Goal: Contribute content: Contribute content

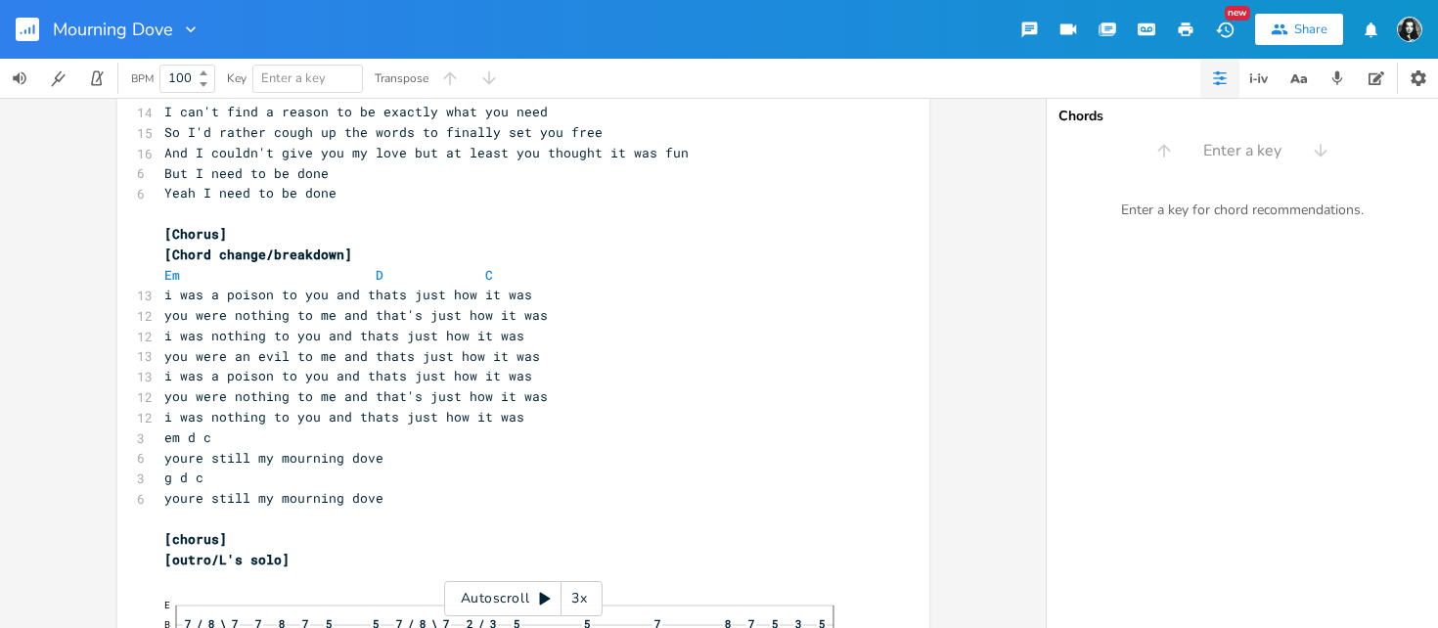
scroll to position [538, 0]
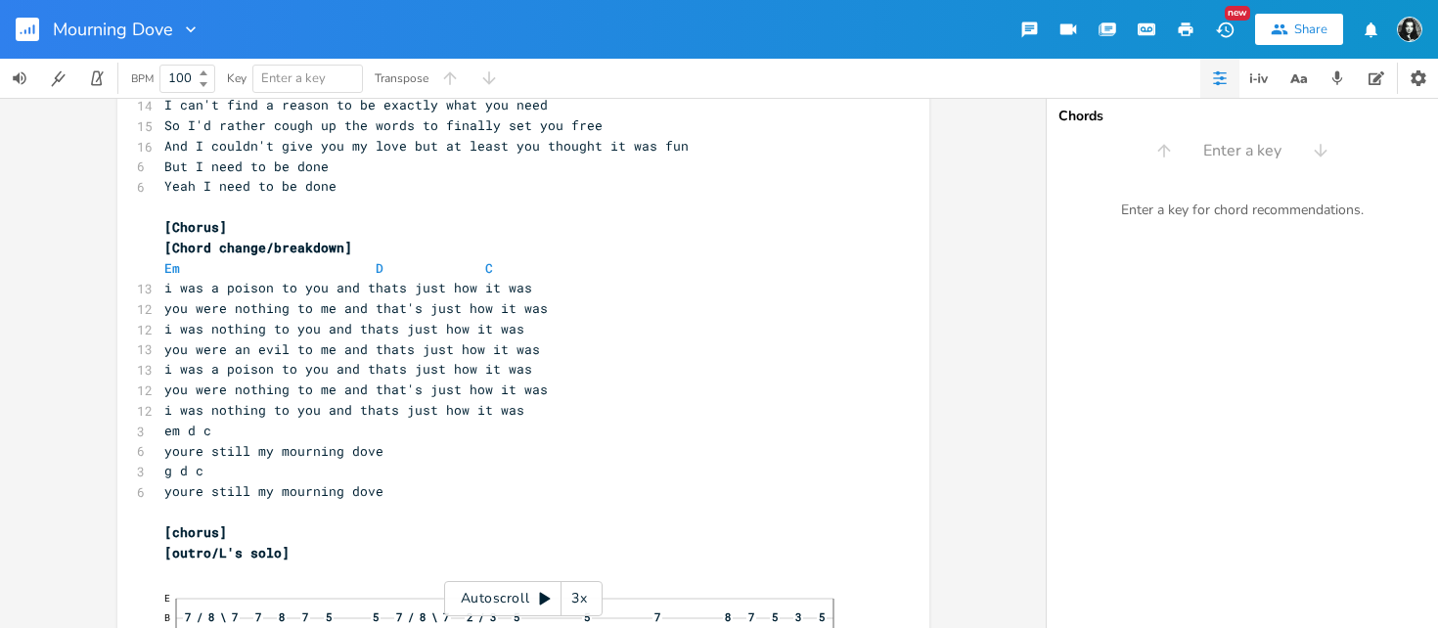
click at [26, 20] on rect "button" at bounding box center [27, 29] width 23 height 23
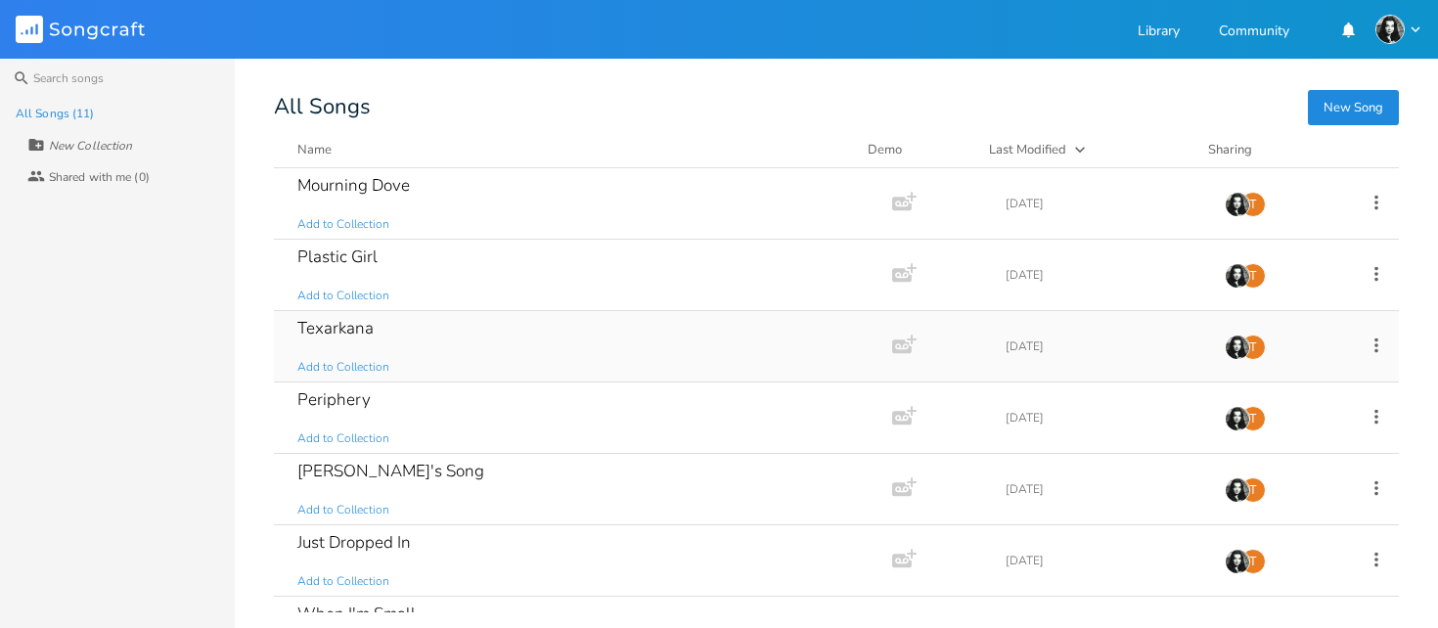
click at [354, 327] on div "Texarkana" at bounding box center [335, 328] width 76 height 17
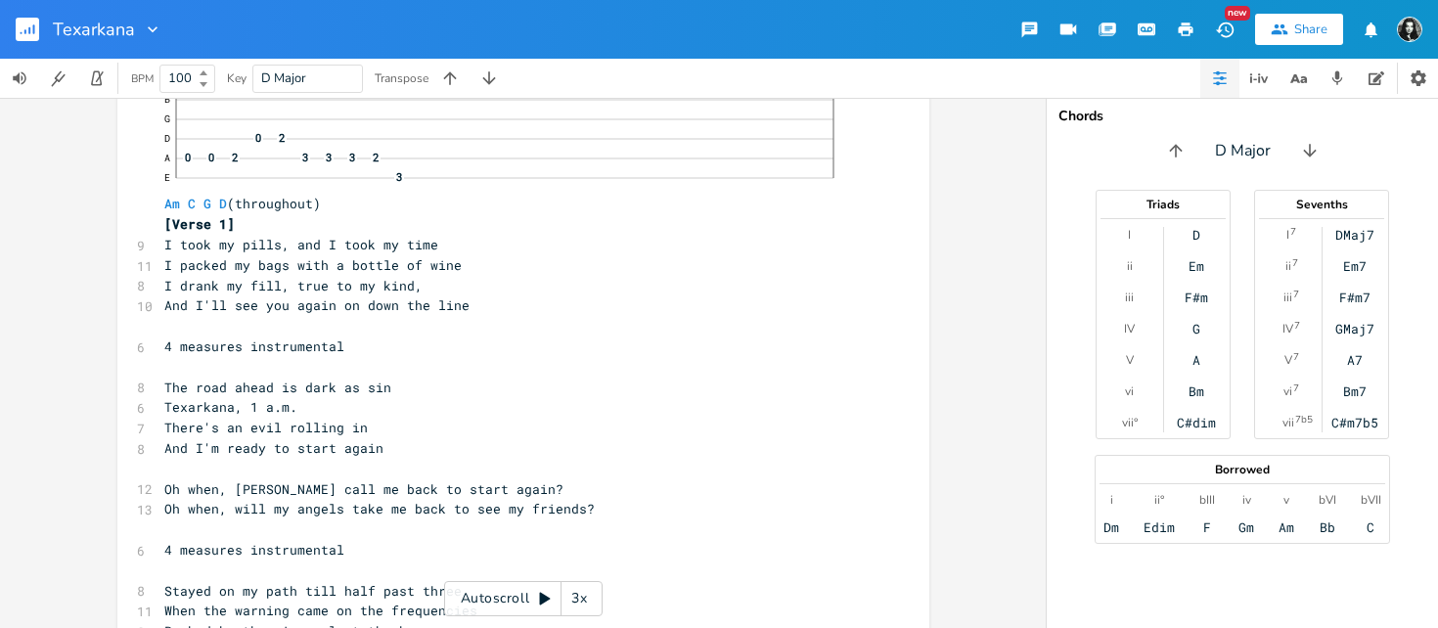
scroll to position [139, 0]
click at [36, 35] on rect "button" at bounding box center [27, 29] width 23 height 23
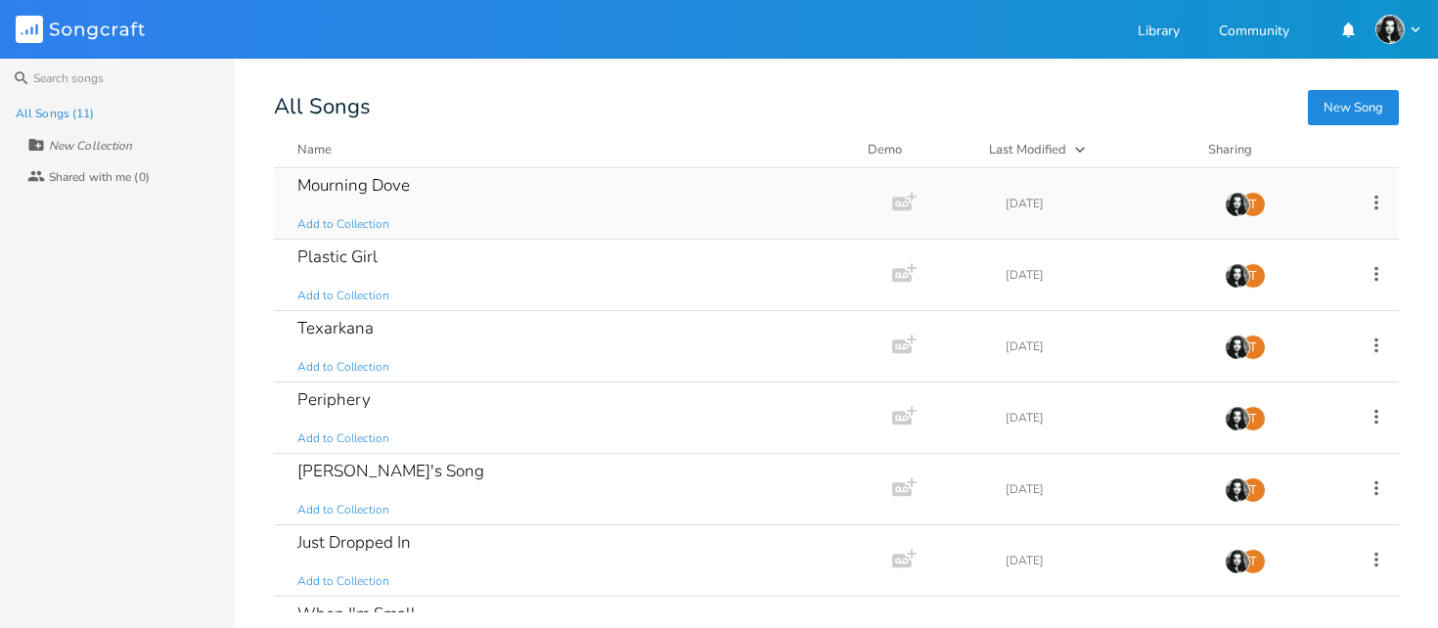
click at [341, 177] on div "Mourning Dove" at bounding box center [353, 185] width 113 height 17
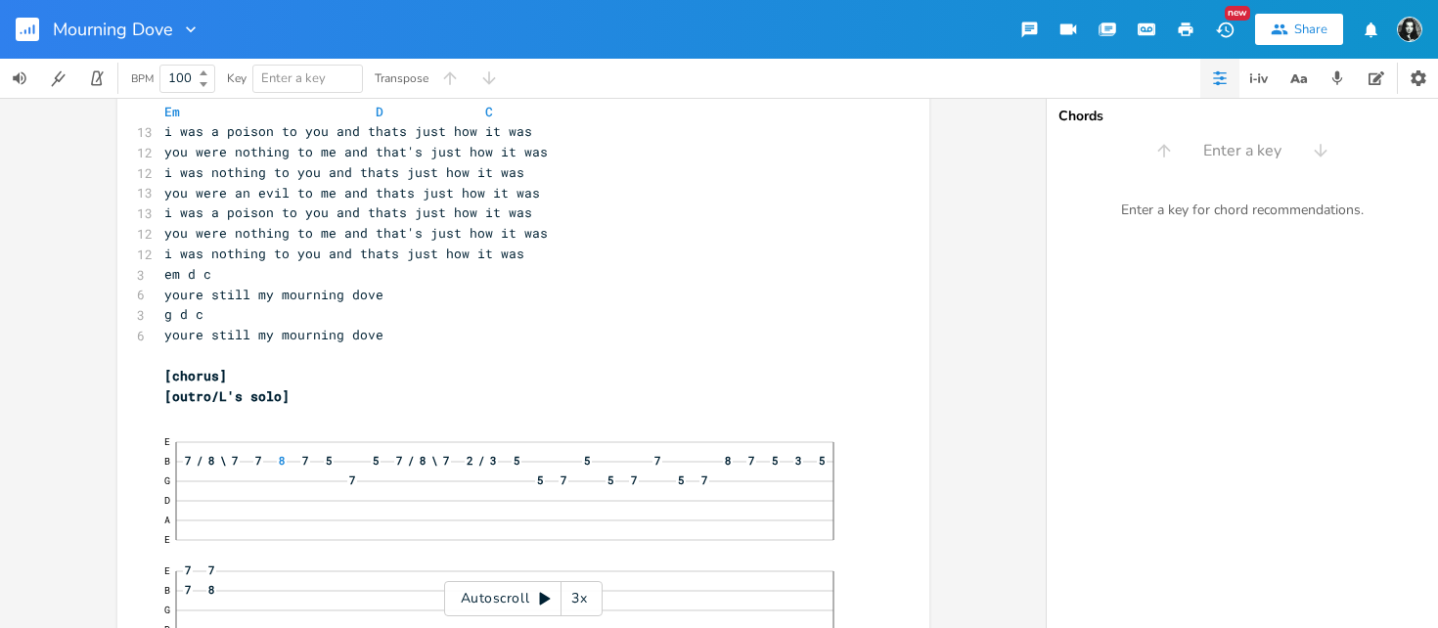
scroll to position [690, 0]
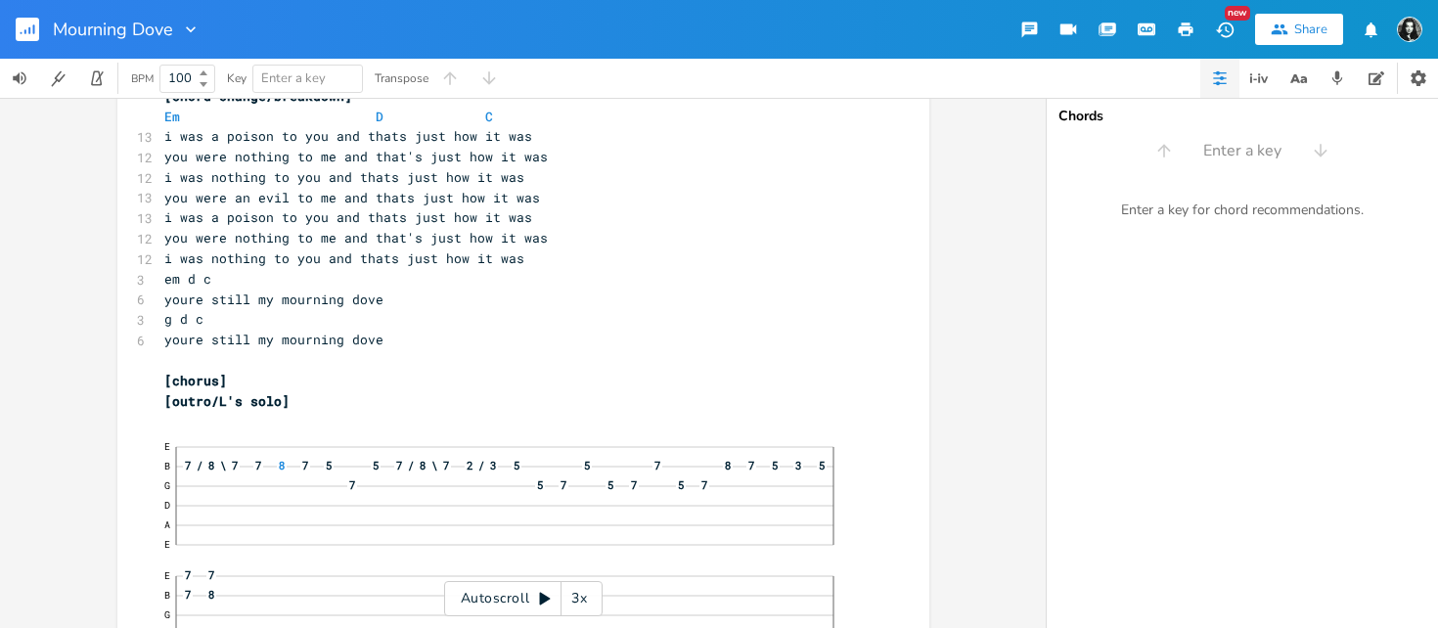
type textarea "​"
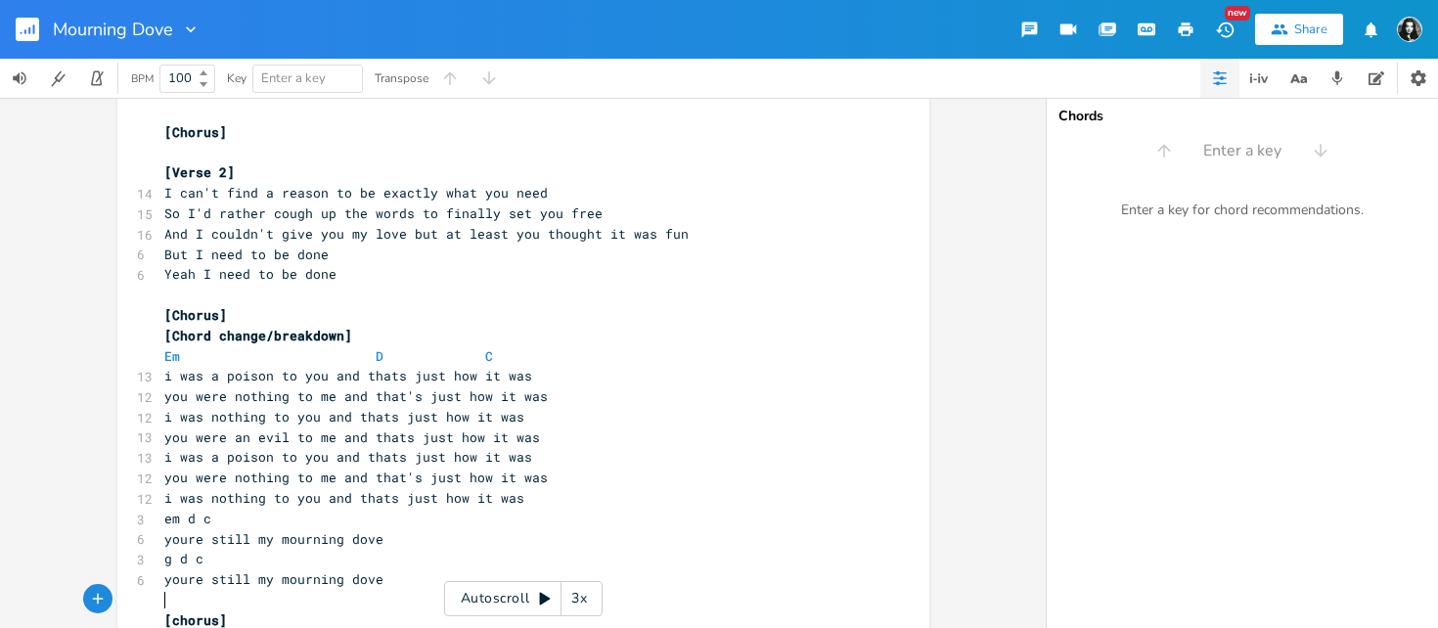
scroll to position [454, 0]
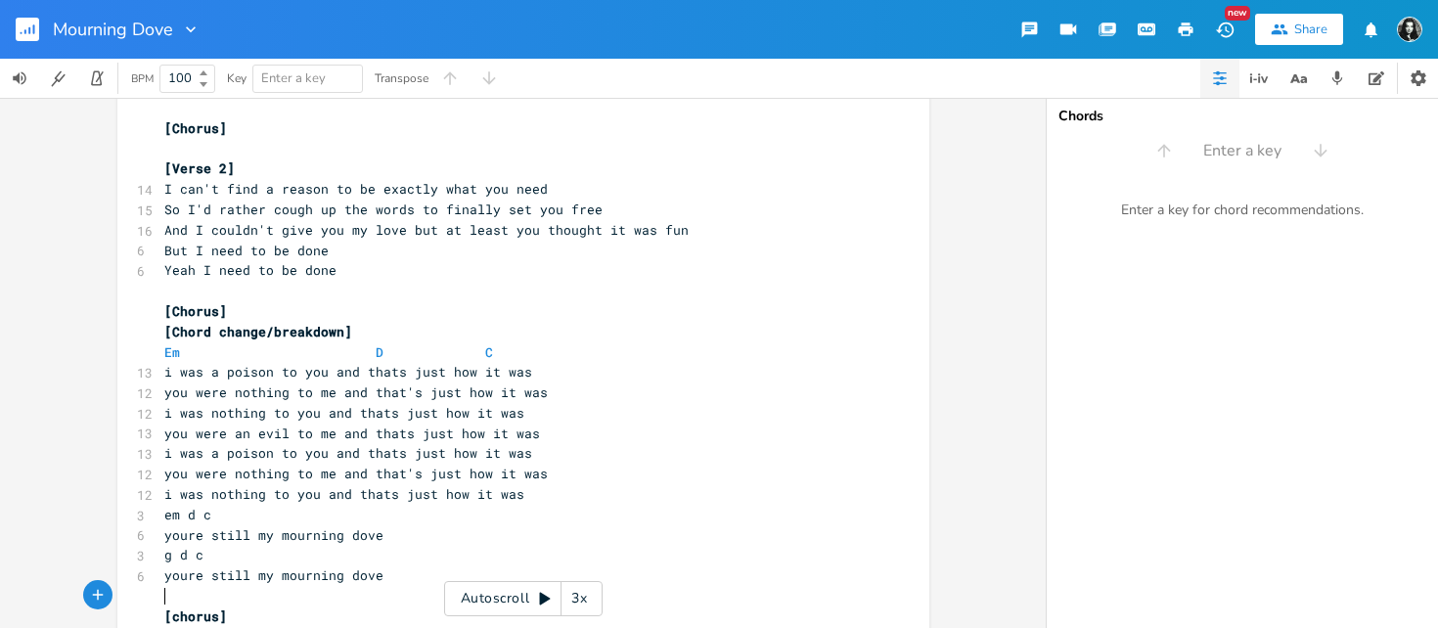
click at [21, 17] on button "button" at bounding box center [35, 29] width 39 height 47
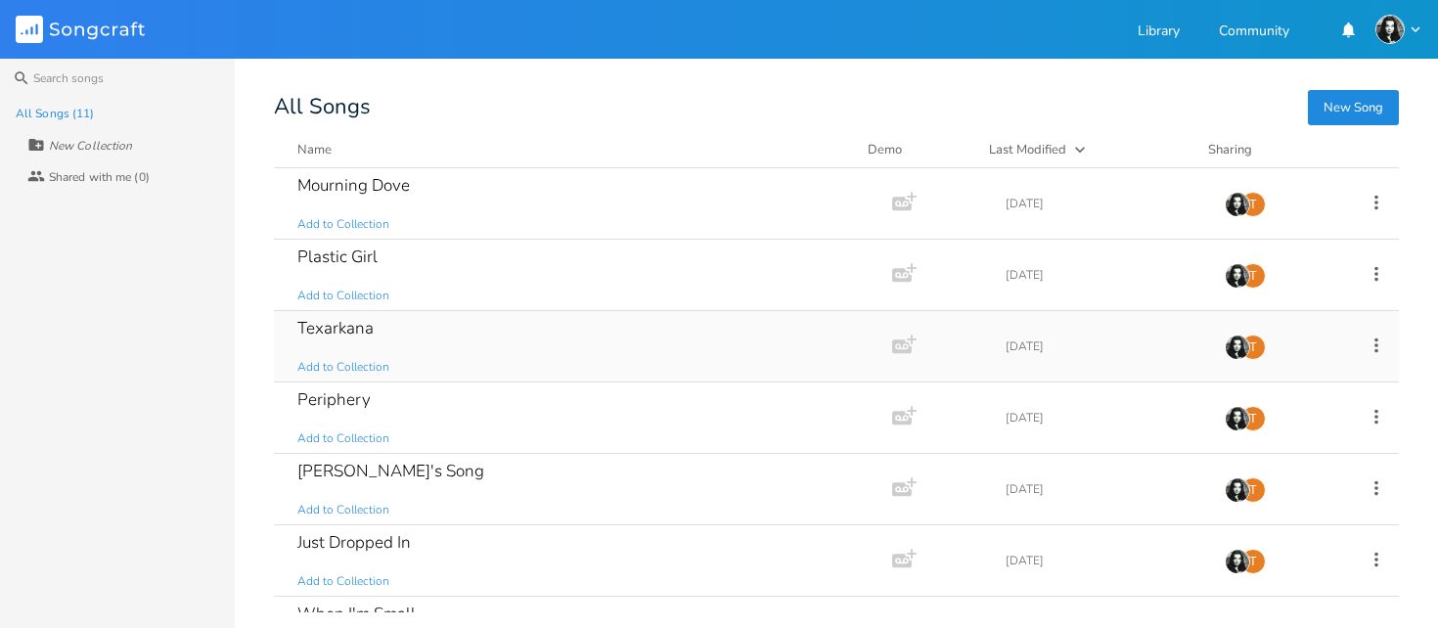
click at [341, 322] on div "Texarkana" at bounding box center [335, 328] width 76 height 17
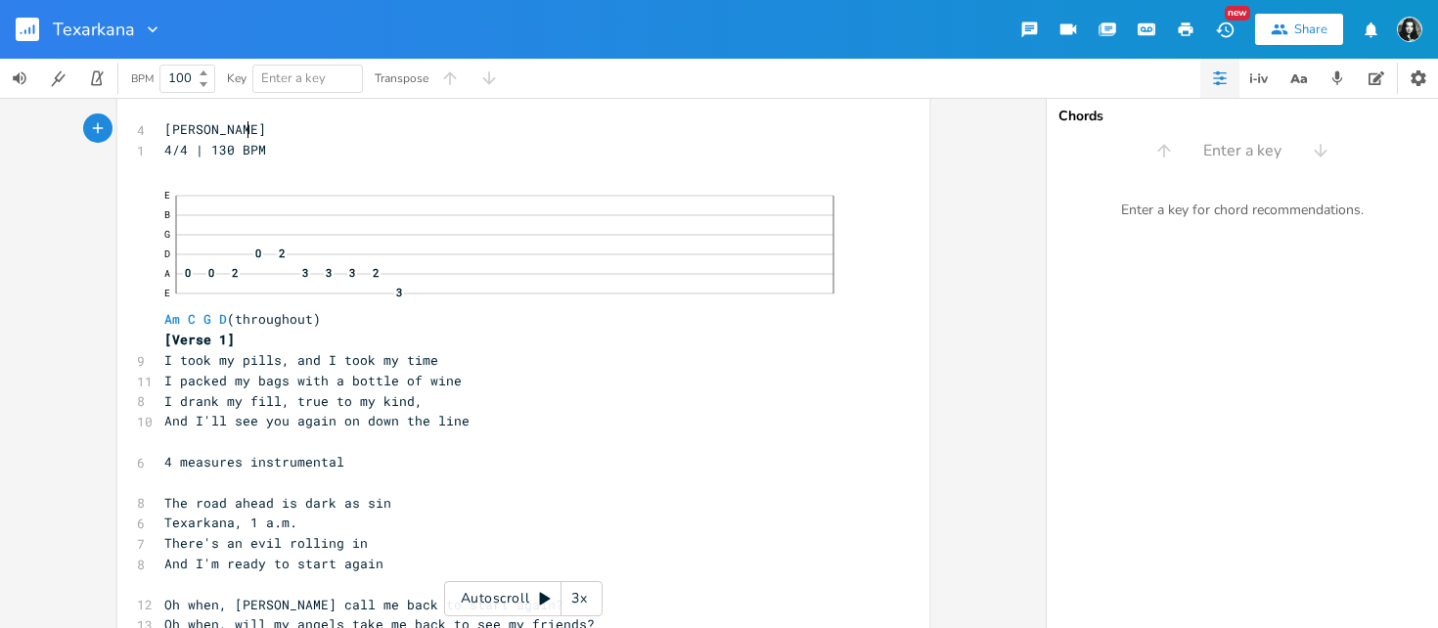
scroll to position [14, 0]
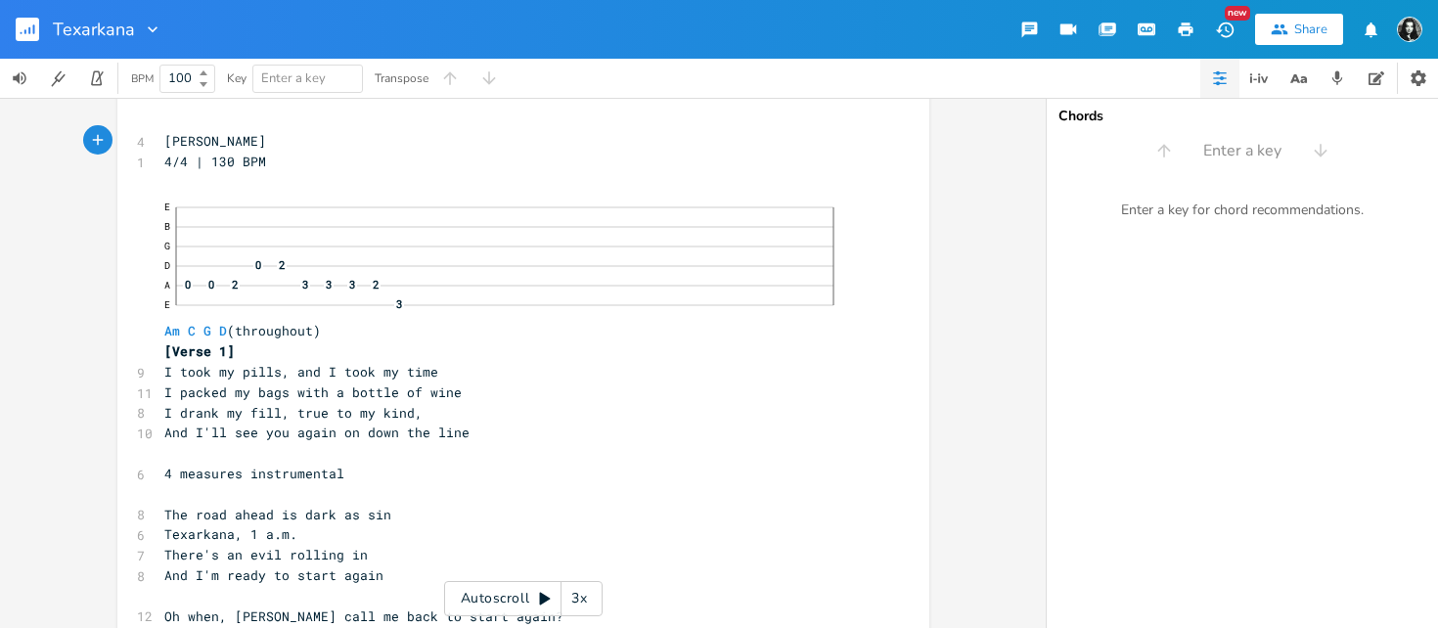
click at [521, 405] on pre "I drank my fill, true to my kind," at bounding box center [513, 413] width 706 height 21
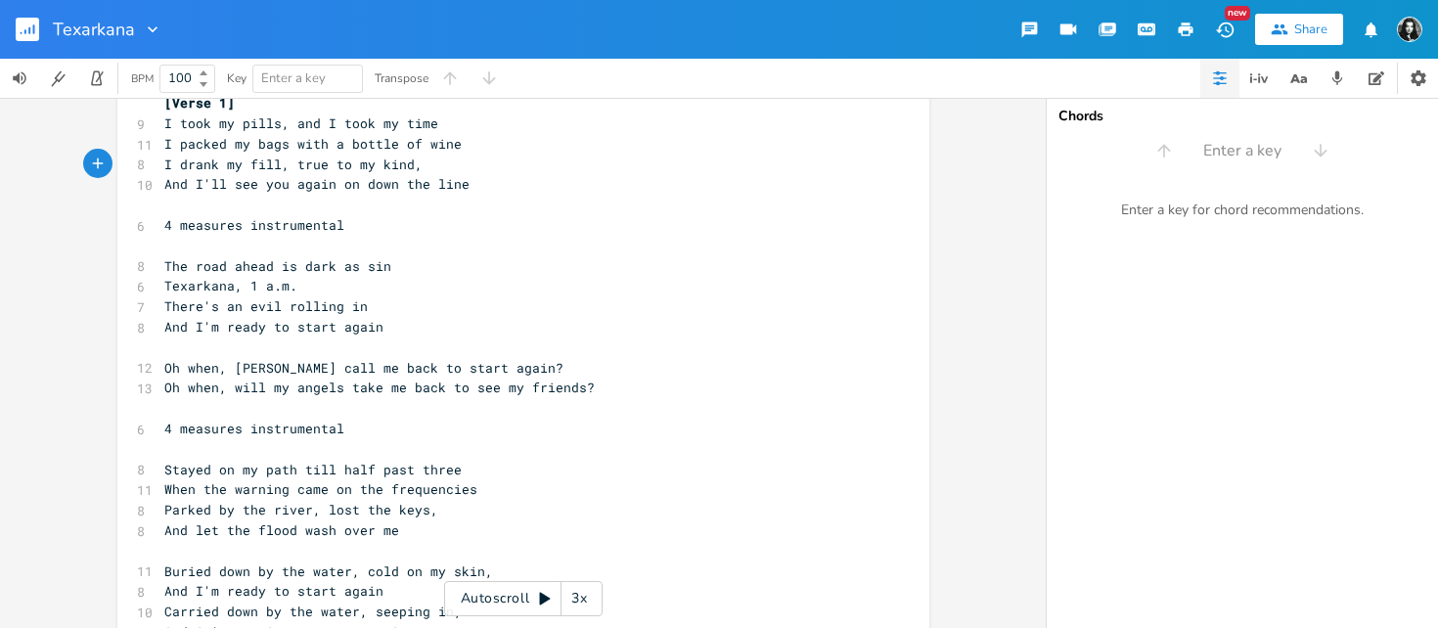
scroll to position [267, 0]
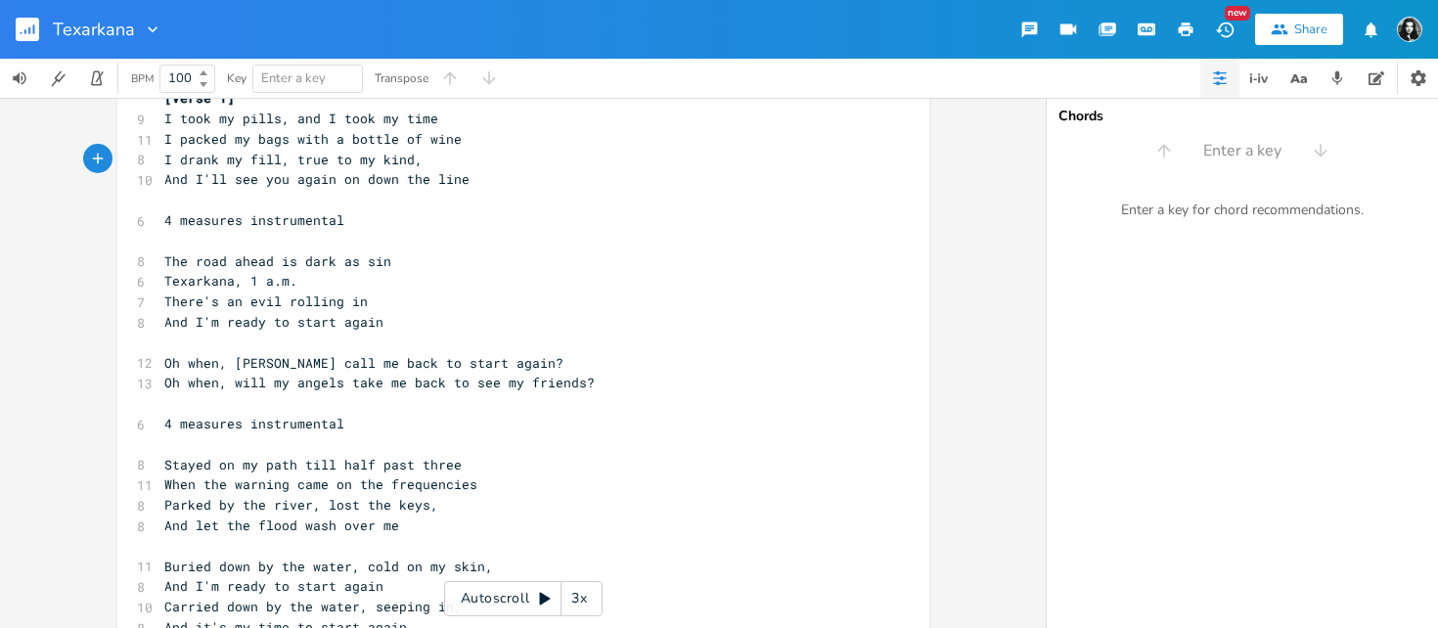
type textarea "​"
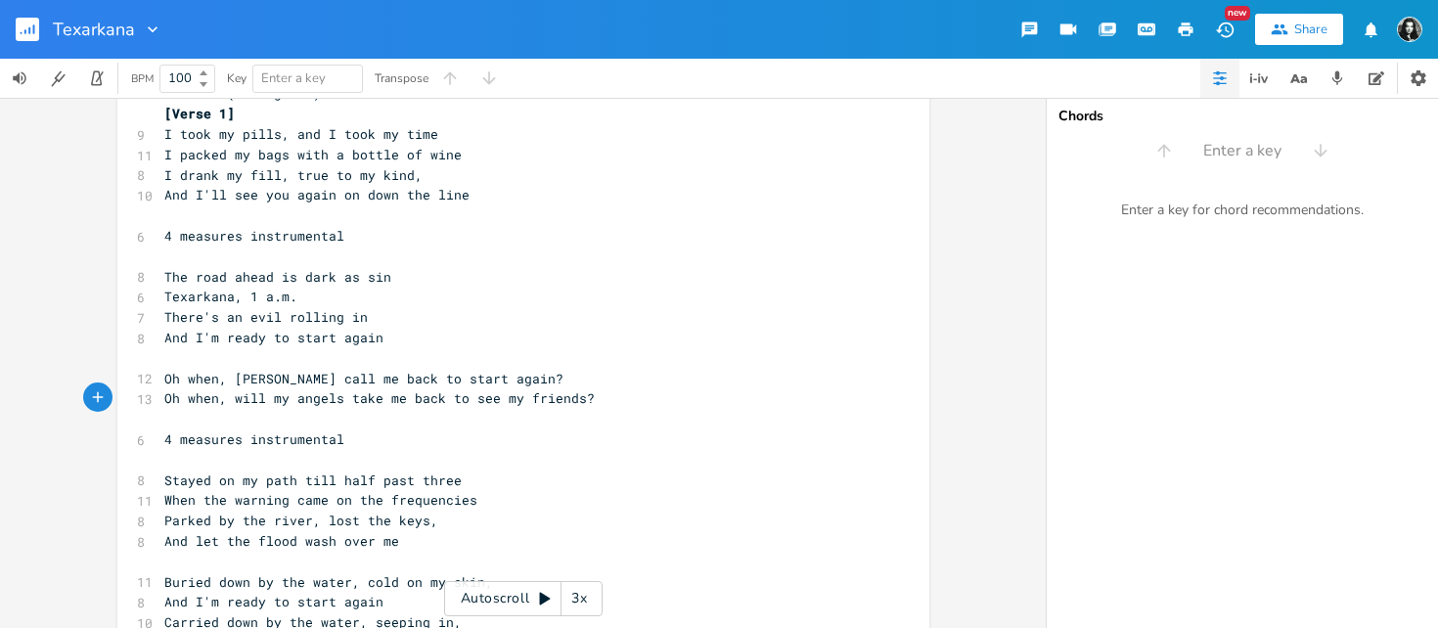
scroll to position [251, 0]
click at [27, 33] on rect "button" at bounding box center [27, 29] width 23 height 23
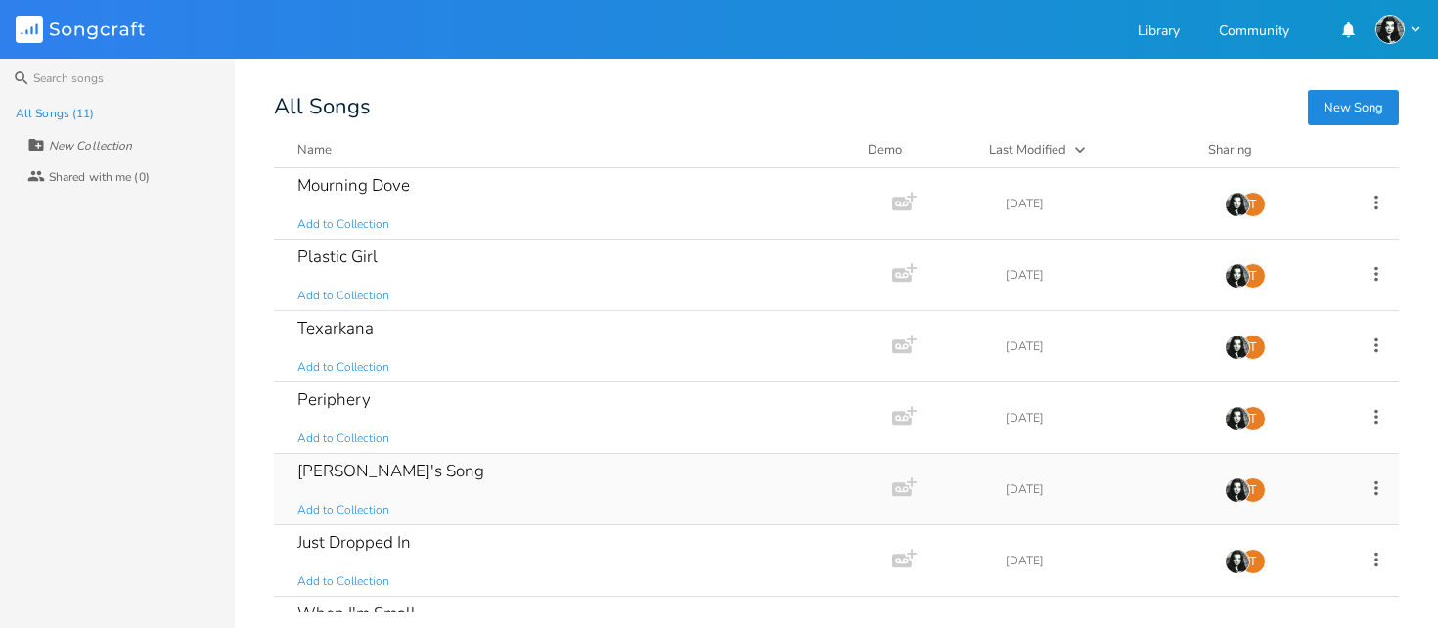
click at [346, 479] on div "[PERSON_NAME]'s Song" at bounding box center [390, 471] width 187 height 17
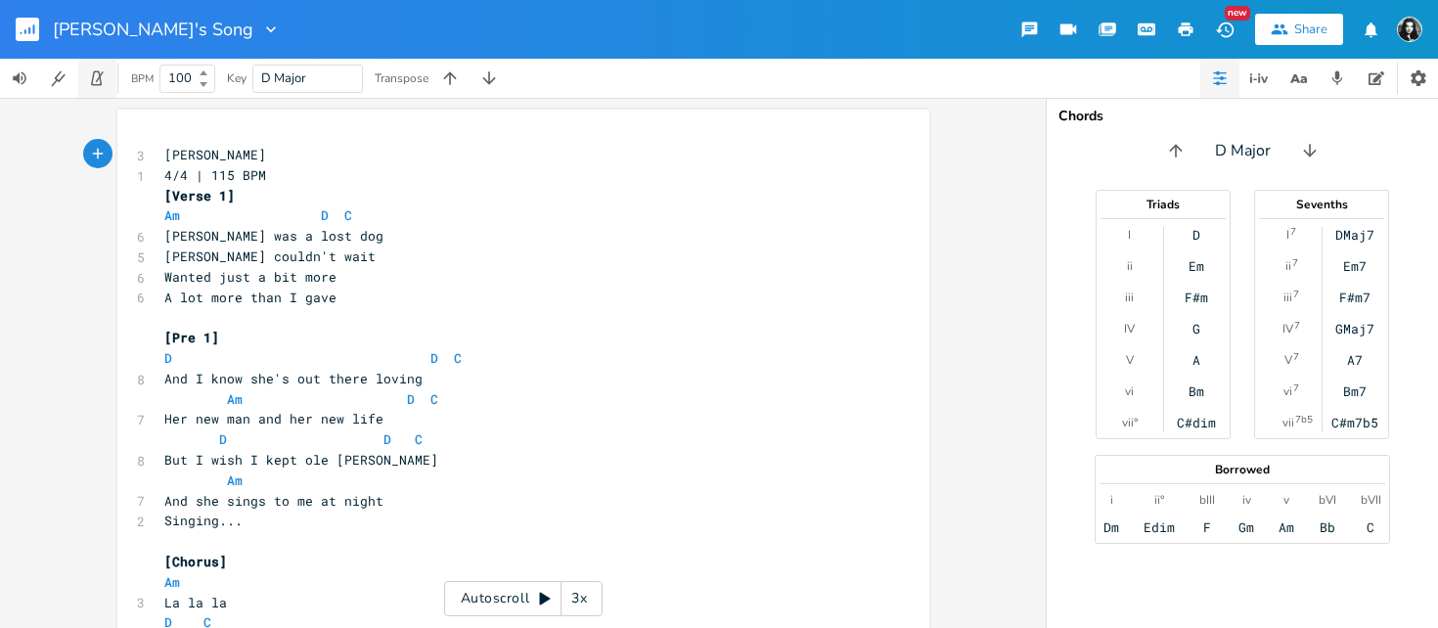
click at [95, 80] on icon "button" at bounding box center [97, 78] width 18 height 18
click at [209, 72] on b at bounding box center [202, 74] width 18 height 12
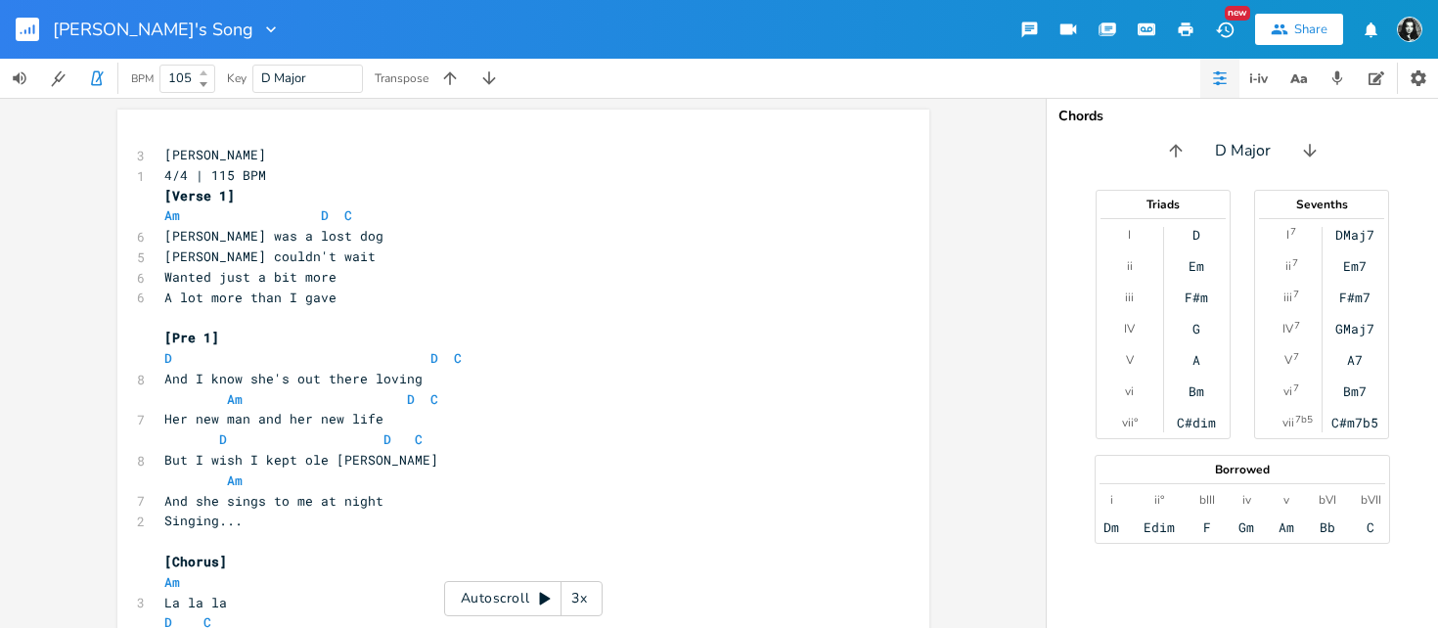
click at [209, 72] on b at bounding box center [202, 74] width 18 height 12
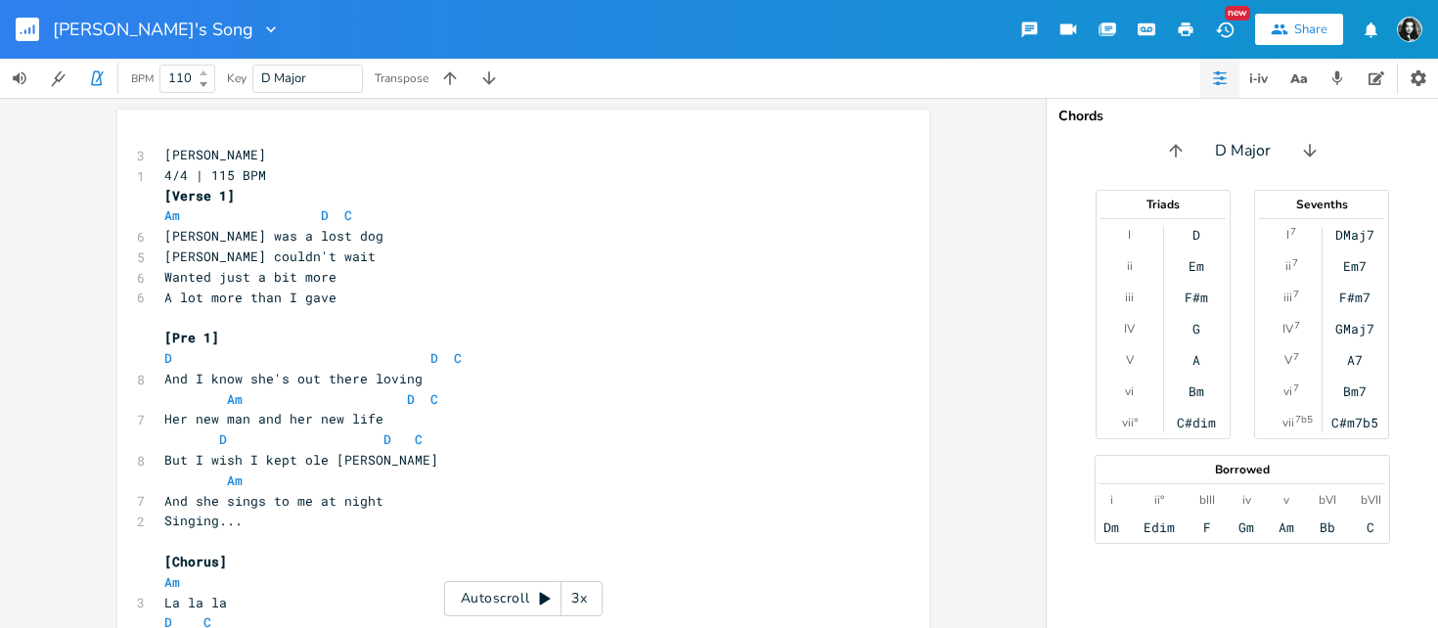
click at [209, 72] on b at bounding box center [202, 74] width 18 height 12
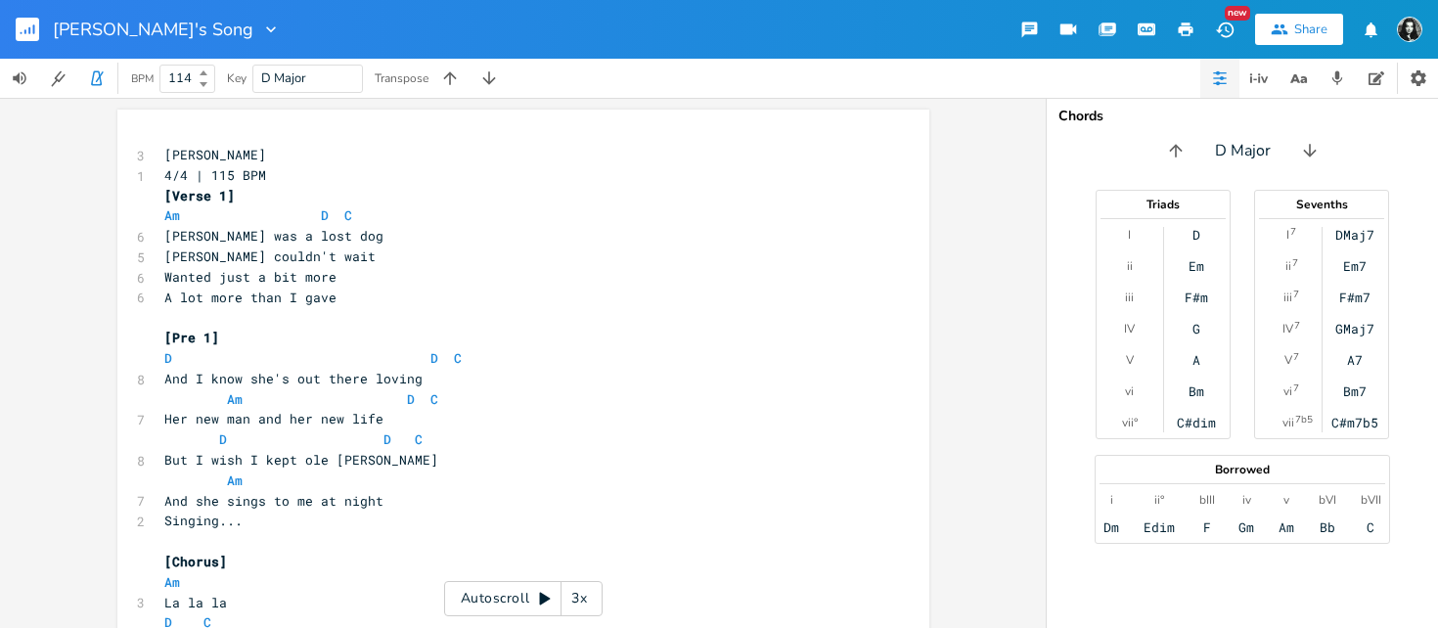
type input "115"
click at [209, 72] on b at bounding box center [202, 74] width 18 height 12
click at [104, 65] on button "button" at bounding box center [97, 78] width 39 height 39
type textarea "​"
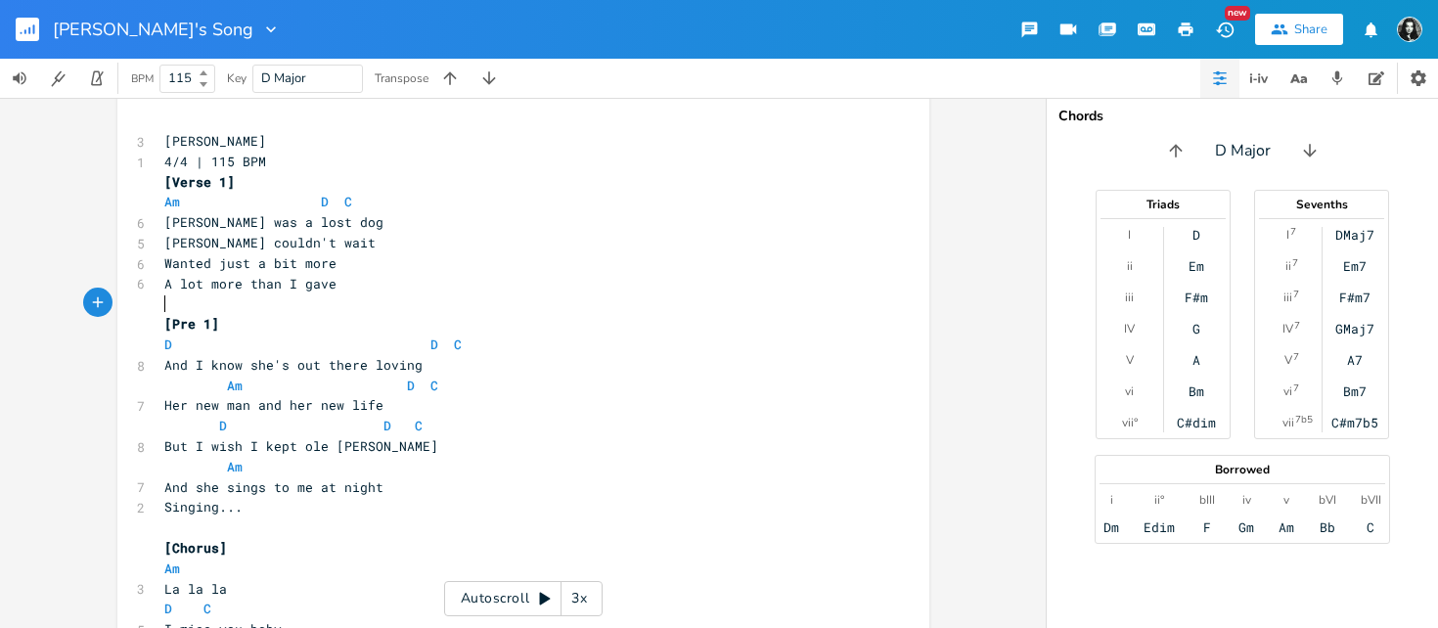
scroll to position [13, 0]
click at [39, 25] on button "button" at bounding box center [35, 29] width 39 height 47
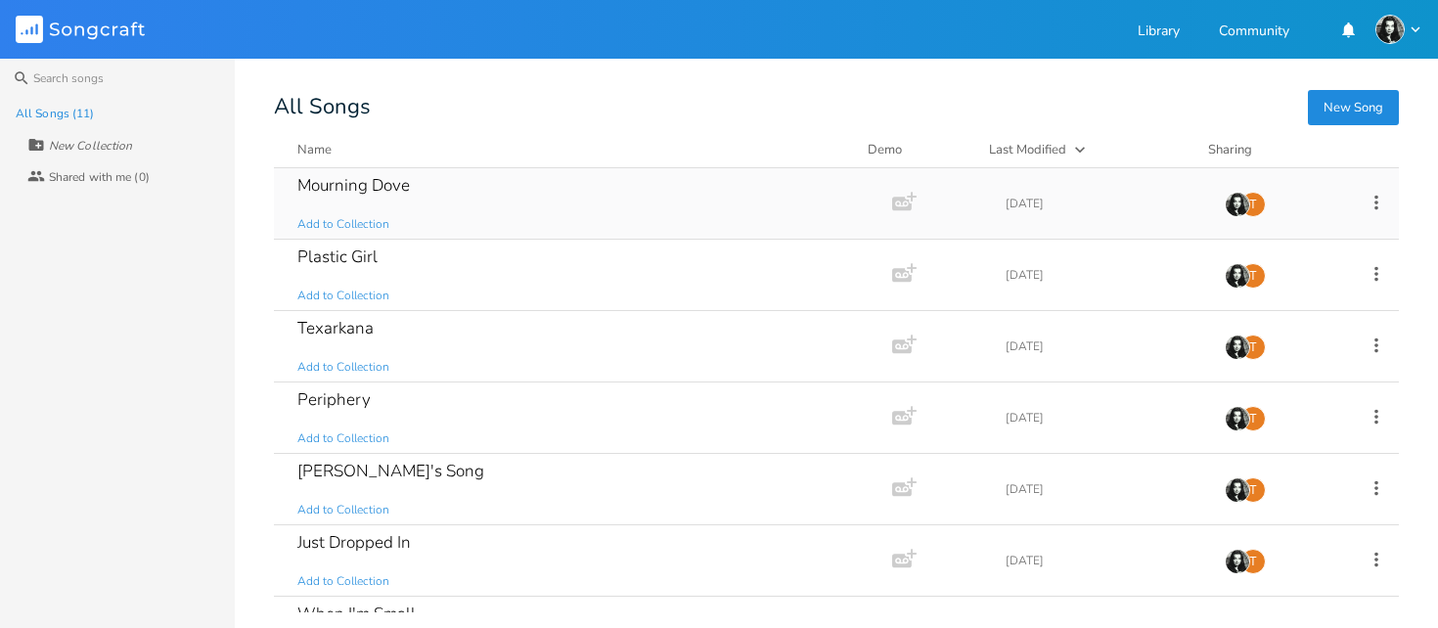
click at [366, 184] on div "Mourning Dove" at bounding box center [353, 185] width 113 height 17
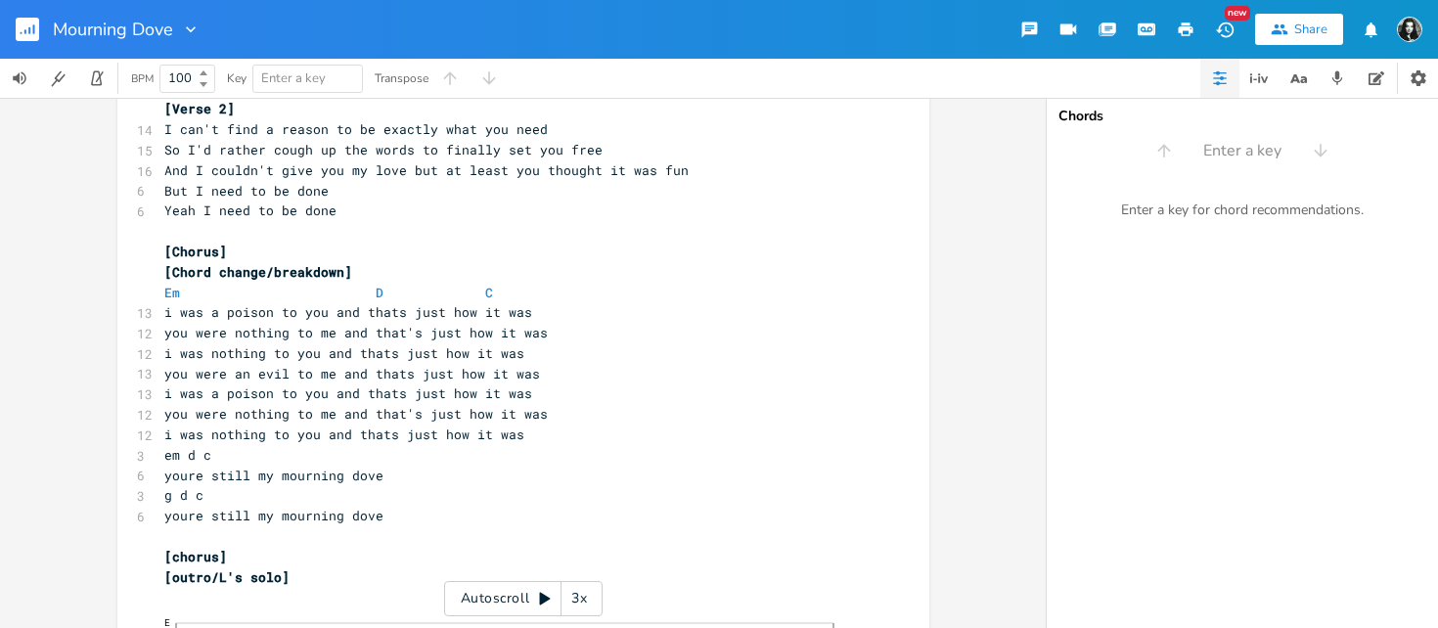
scroll to position [22, 0]
